Goal: Navigation & Orientation: Find specific page/section

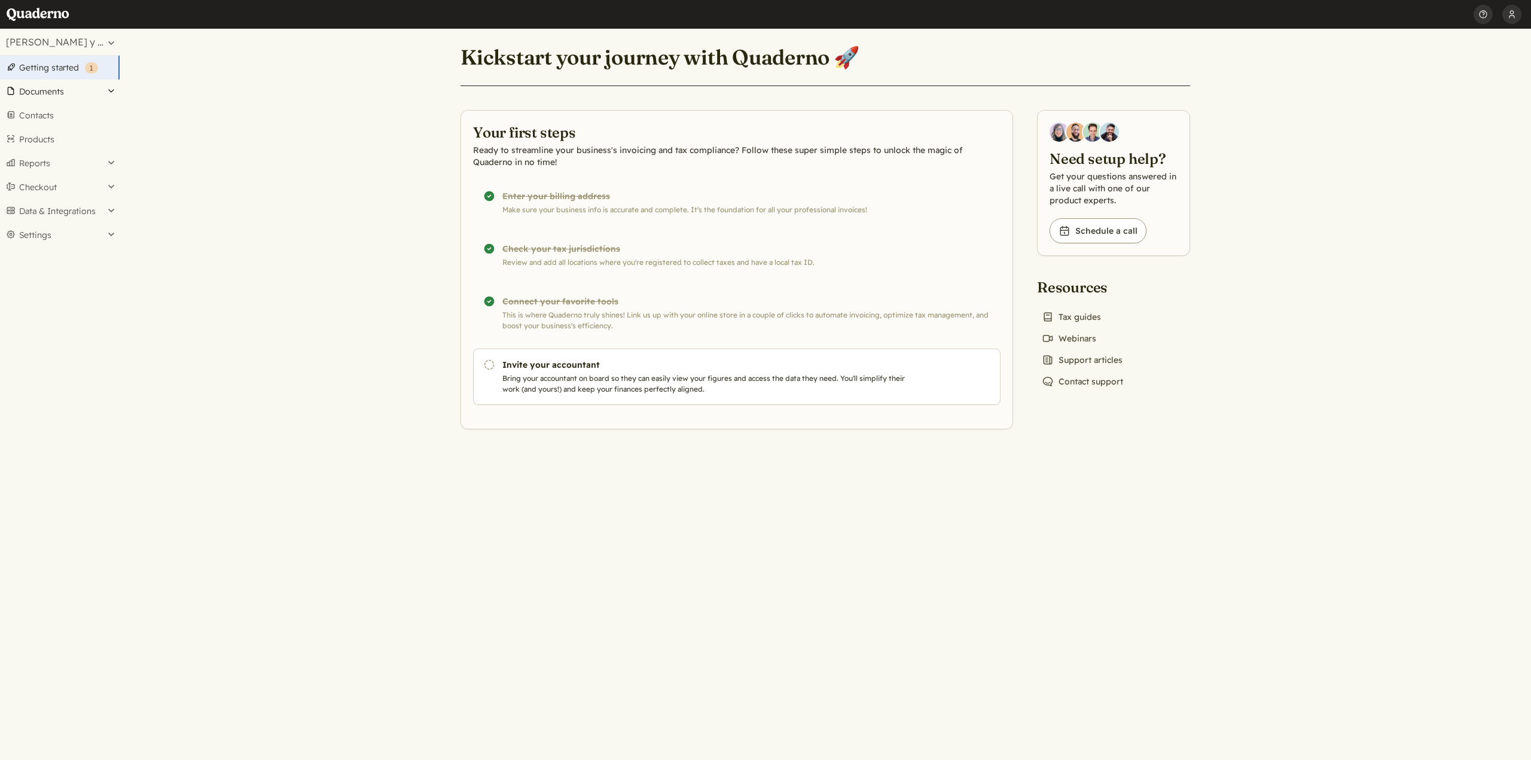
click at [30, 84] on button "Documents" at bounding box center [60, 92] width 120 height 24
click at [28, 126] on link "Invoices" at bounding box center [60, 123] width 120 height 17
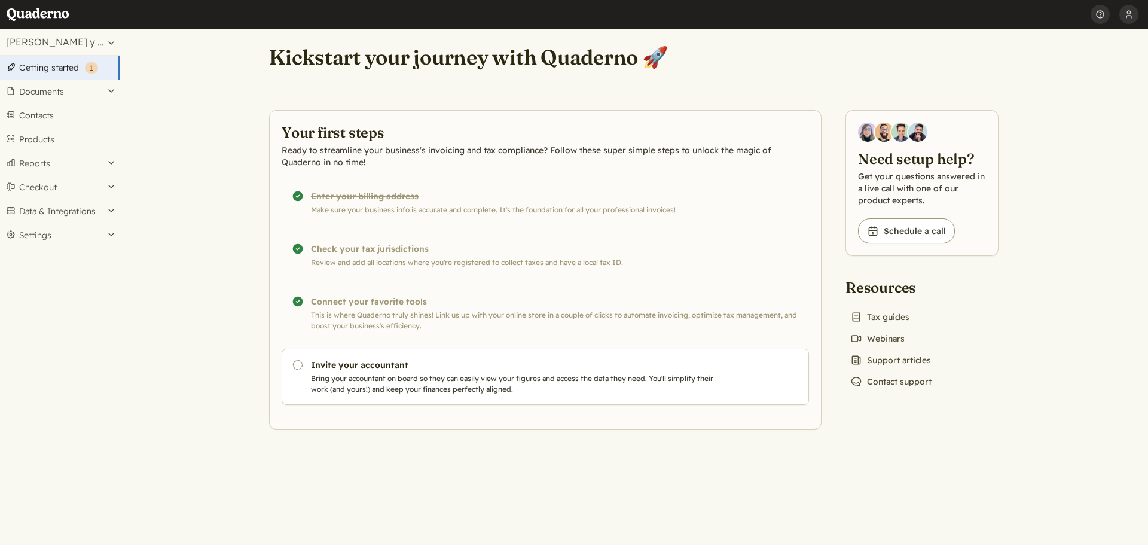
click at [47, 63] on link "Getting started ( 1 )" at bounding box center [60, 68] width 120 height 24
